Goal: Task Accomplishment & Management: Manage account settings

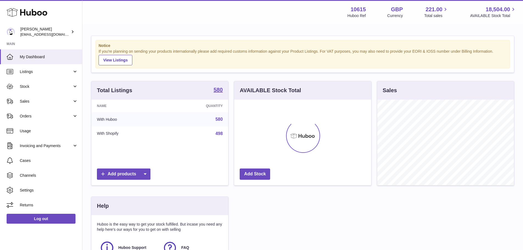
scroll to position [86, 137]
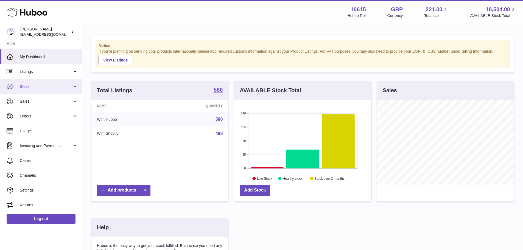
click at [44, 91] on link "Stock" at bounding box center [41, 86] width 82 height 15
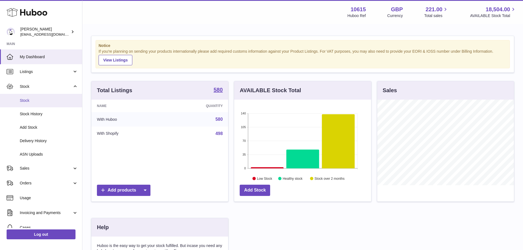
click at [52, 100] on span "Stock" at bounding box center [49, 100] width 58 height 5
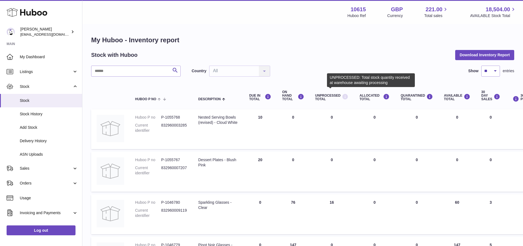
click at [342, 96] on icon at bounding box center [345, 96] width 7 height 7
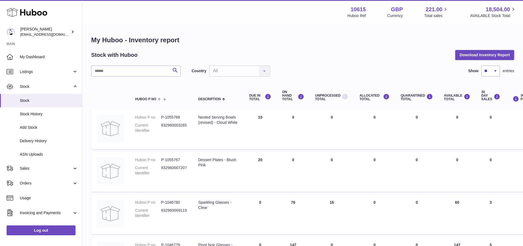
click at [342, 98] on icon at bounding box center [345, 96] width 7 height 7
click at [154, 70] on input "text" at bounding box center [135, 71] width 89 height 11
click at [262, 66] on div "Country All All No elements found. Consider changing the search query. List is …" at bounding box center [231, 71] width 78 height 11
click at [249, 71] on div "Country All All No elements found. Consider changing the search query. List is …" at bounding box center [231, 71] width 78 height 11
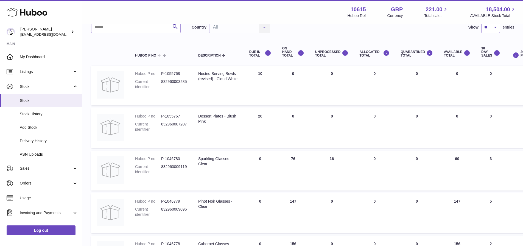
scroll to position [55, 0]
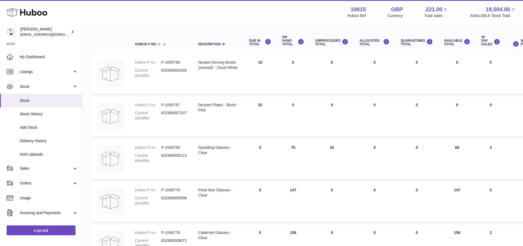
click at [172, 146] on dd "P-1046780" at bounding box center [174, 147] width 26 height 5
copy dd "1046780"
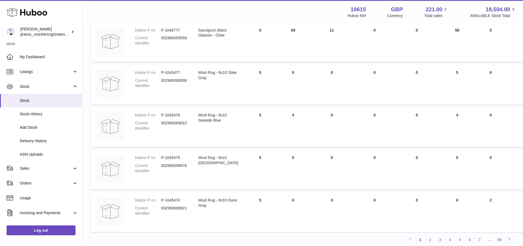
scroll to position [302, 0]
click at [433, 237] on link "2" at bounding box center [430, 237] width 10 height 10
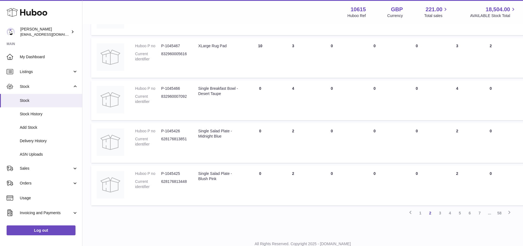
scroll to position [327, 0]
click at [437, 212] on link "3" at bounding box center [440, 213] width 10 height 10
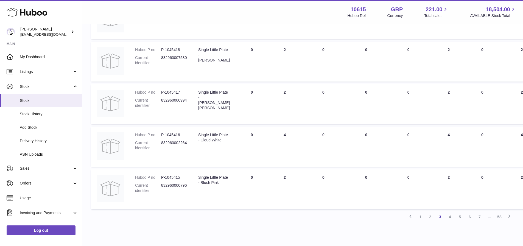
scroll to position [346, 0]
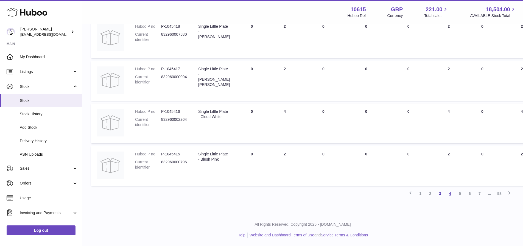
click at [451, 192] on link "4" at bounding box center [450, 194] width 10 height 10
click at [460, 194] on link "5" at bounding box center [460, 194] width 10 height 10
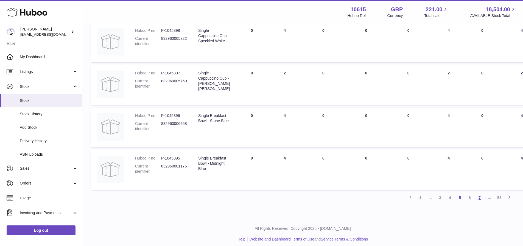
scroll to position [346, 0]
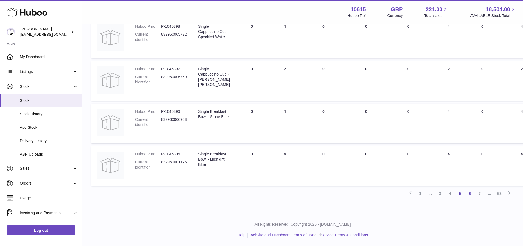
click at [470, 192] on link "6" at bounding box center [470, 194] width 10 height 10
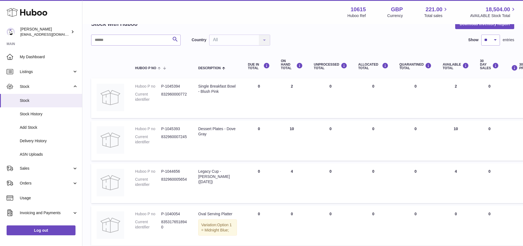
scroll to position [31, 0]
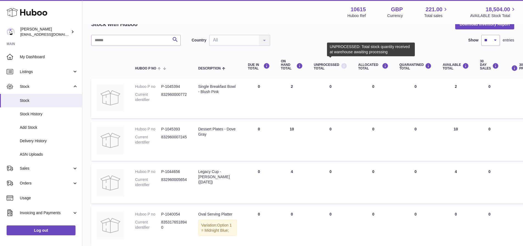
click at [341, 65] on icon at bounding box center [344, 66] width 7 height 7
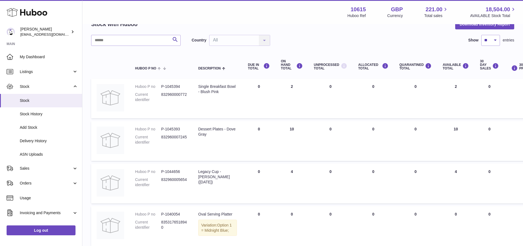
click at [341, 66] on icon at bounding box center [344, 66] width 7 height 7
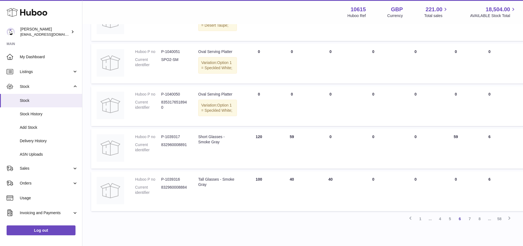
scroll to position [415, 0]
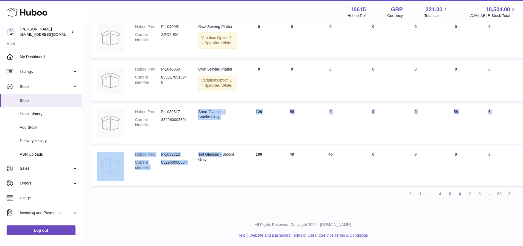
drag, startPoint x: 191, startPoint y: 167, endPoint x: 176, endPoint y: 149, distance: 24.0
click at [176, 149] on tr "Huboo P no P-1039316 Current identifier 832960008884 Description Tall Glasses -…" at bounding box center [349, 166] width 517 height 40
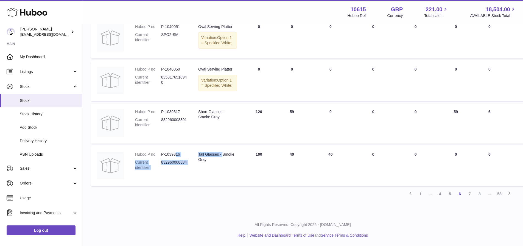
click at [165, 162] on dd "832960008884" at bounding box center [174, 165] width 26 height 10
click at [170, 154] on dd "P-1039316" at bounding box center [174, 154] width 26 height 5
copy dd "1039316"
click at [171, 152] on dd "P-1039316" at bounding box center [174, 154] width 26 height 5
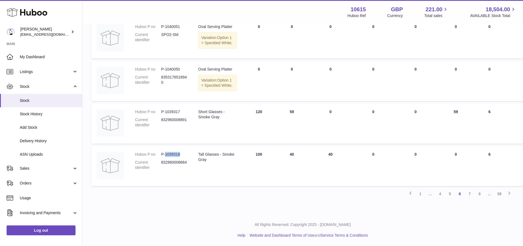
click at [171, 152] on dd "P-1039316" at bounding box center [174, 154] width 26 height 5
click at [171, 154] on dd "P-1039316" at bounding box center [174, 154] width 26 height 5
drag, startPoint x: 183, startPoint y: 154, endPoint x: 154, endPoint y: 156, distance: 29.5
click at [154, 156] on dl "Huboo P no P-1039316 Current identifier 832960008884" at bounding box center [161, 162] width 52 height 21
click at [178, 158] on dl "Huboo P no P-1039316 Current identifier 832960008884" at bounding box center [161, 162] width 52 height 21
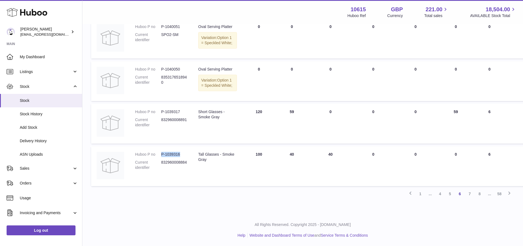
drag, startPoint x: 185, startPoint y: 156, endPoint x: 162, endPoint y: 156, distance: 23.1
click at [162, 156] on dd "P-1039316" at bounding box center [174, 154] width 26 height 5
copy dd "P-1039316"
click at [423, 194] on link "1" at bounding box center [420, 194] width 10 height 10
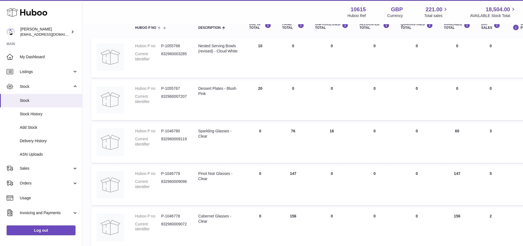
scroll to position [82, 0]
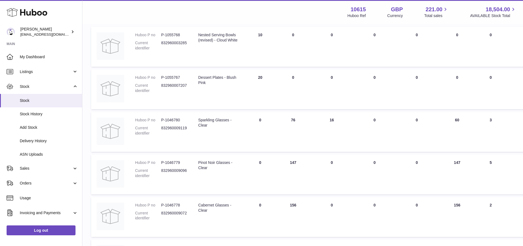
click at [172, 119] on dd "P-1046780" at bounding box center [174, 119] width 26 height 5
copy dd "1046780"
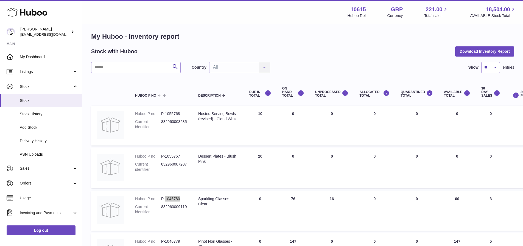
scroll to position [27, 0]
